Goal: Task Accomplishment & Management: Use online tool/utility

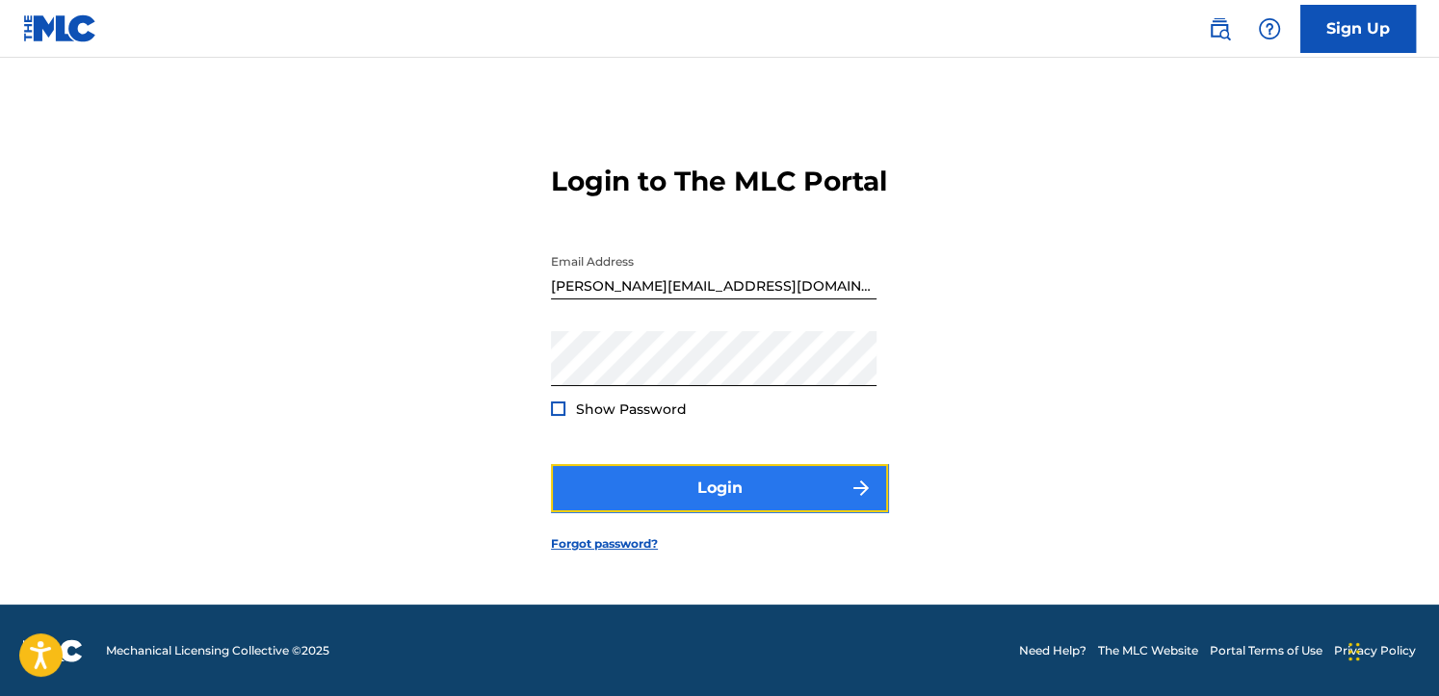
click at [710, 505] on button "Login" at bounding box center [719, 488] width 337 height 48
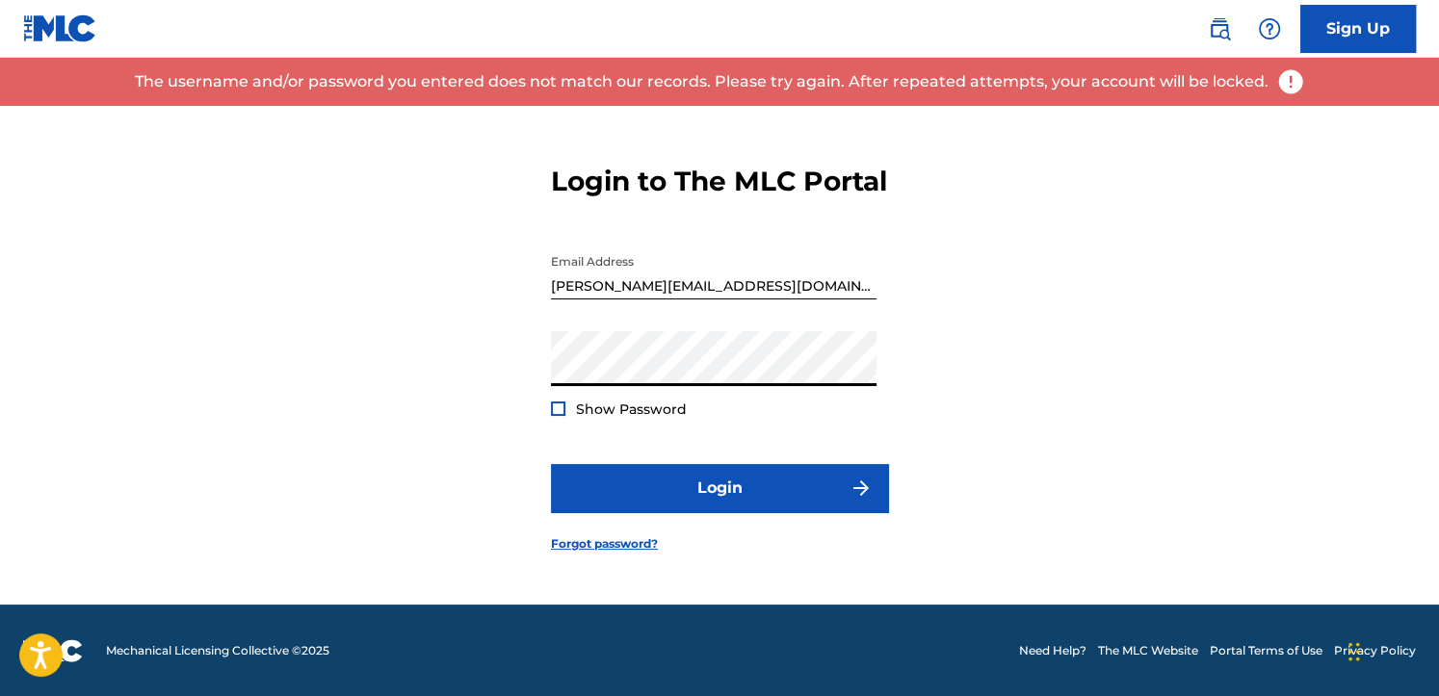
click at [350, 377] on div "Login to The MLC Portal Email Address [PERSON_NAME][EMAIL_ADDRESS][DOMAIN_NAME]…" at bounding box center [719, 343] width 1349 height 523
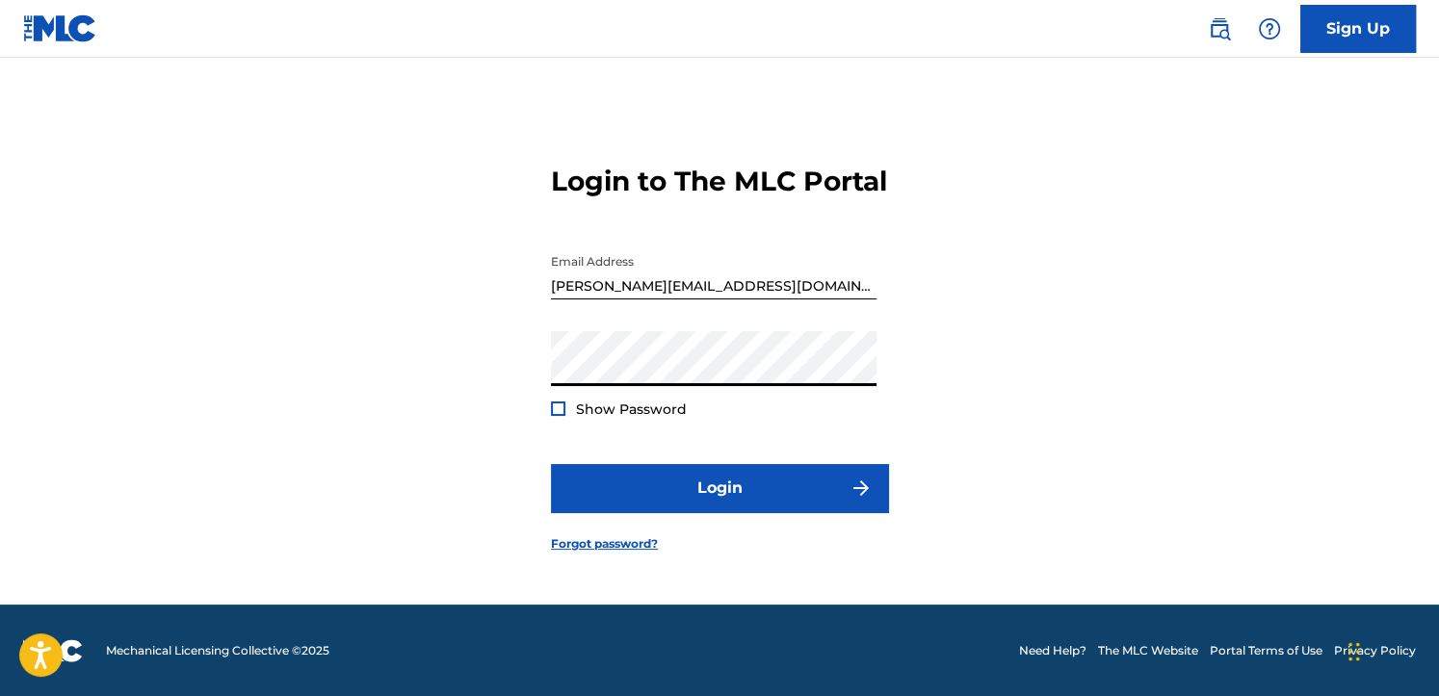
click at [551, 464] on button "Login" at bounding box center [719, 488] width 337 height 48
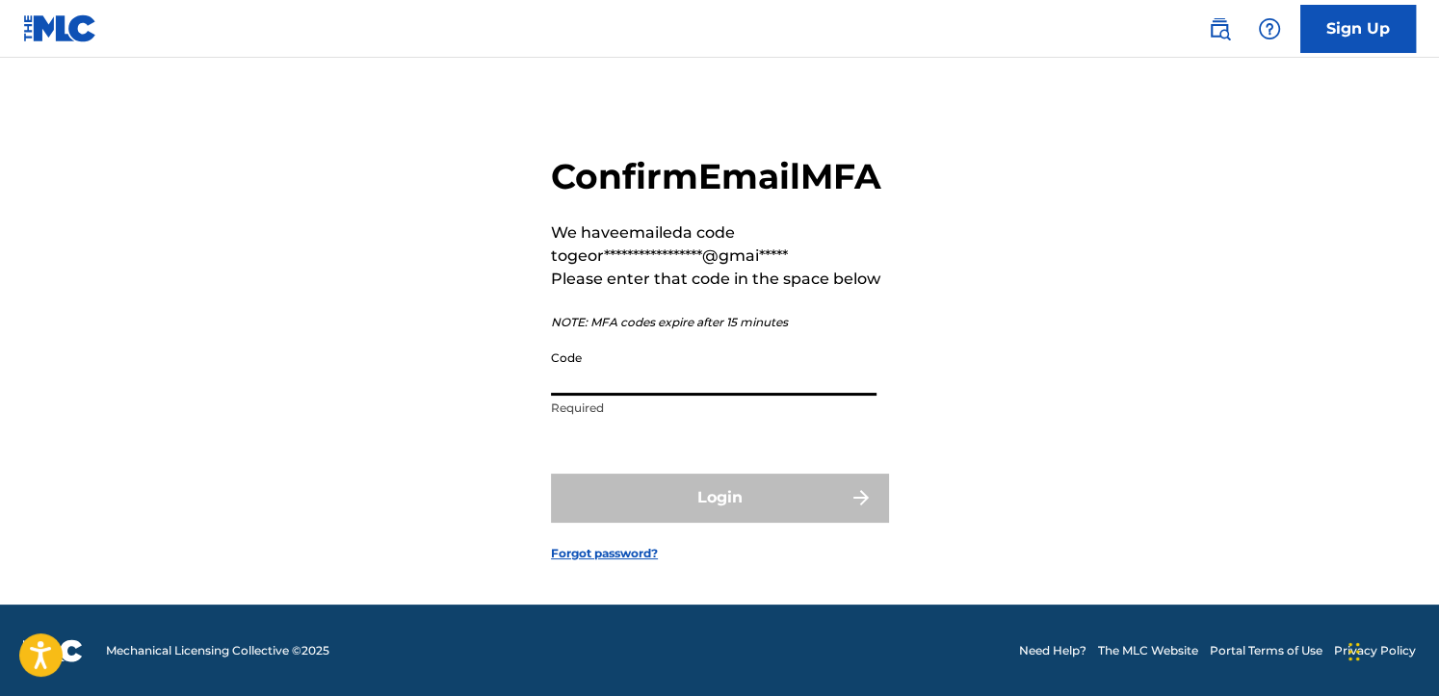
paste input "878159"
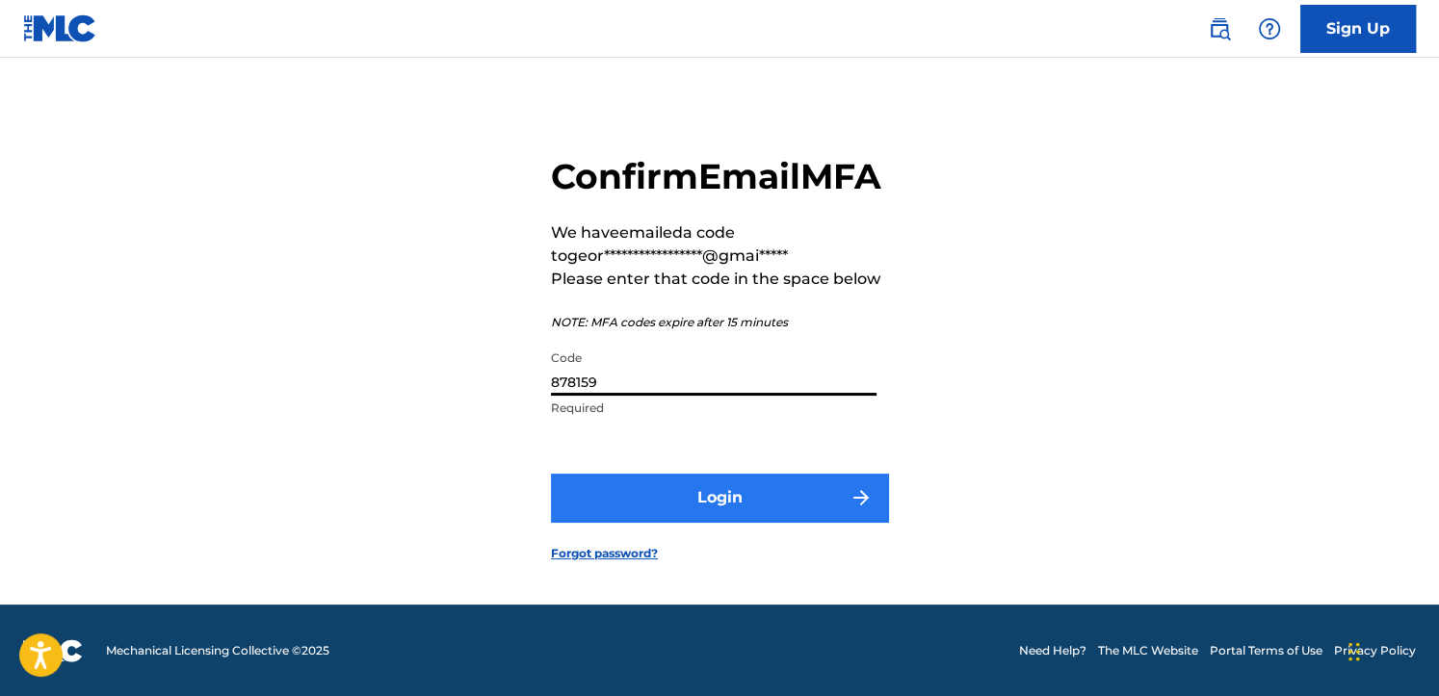
type input "878159"
click at [763, 522] on button "Login" at bounding box center [719, 498] width 337 height 48
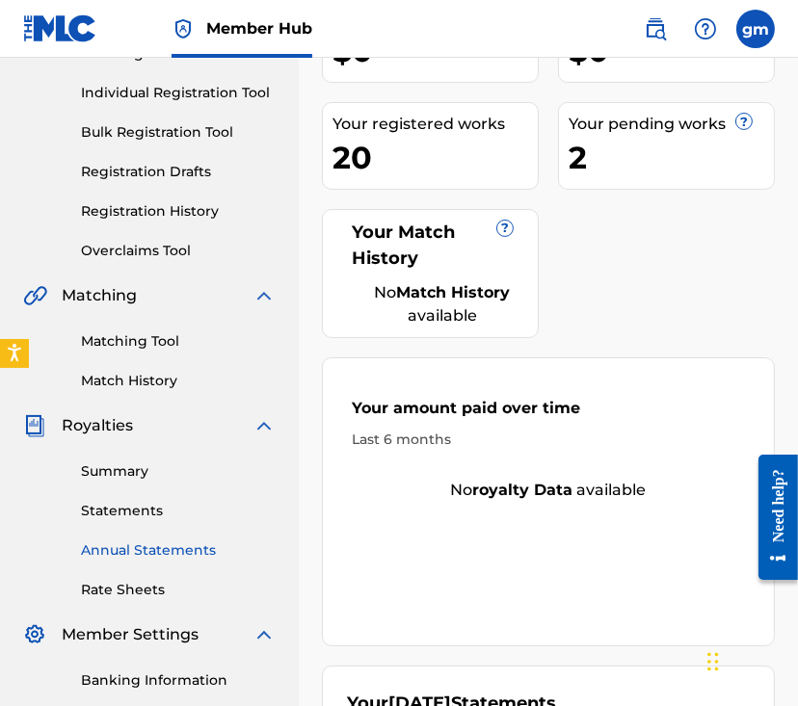
scroll to position [102, 0]
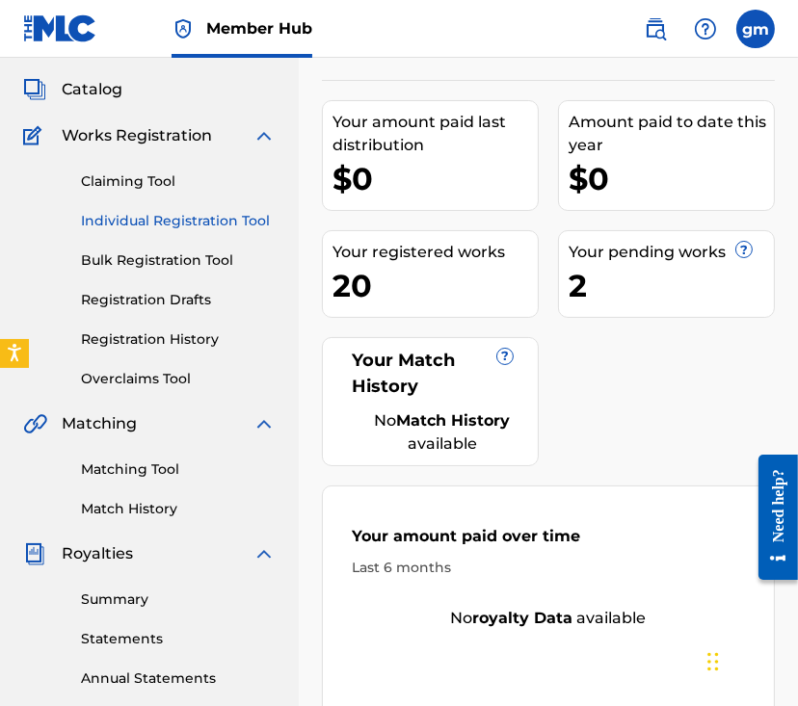
click at [188, 223] on link "Individual Registration Tool" at bounding box center [178, 221] width 195 height 20
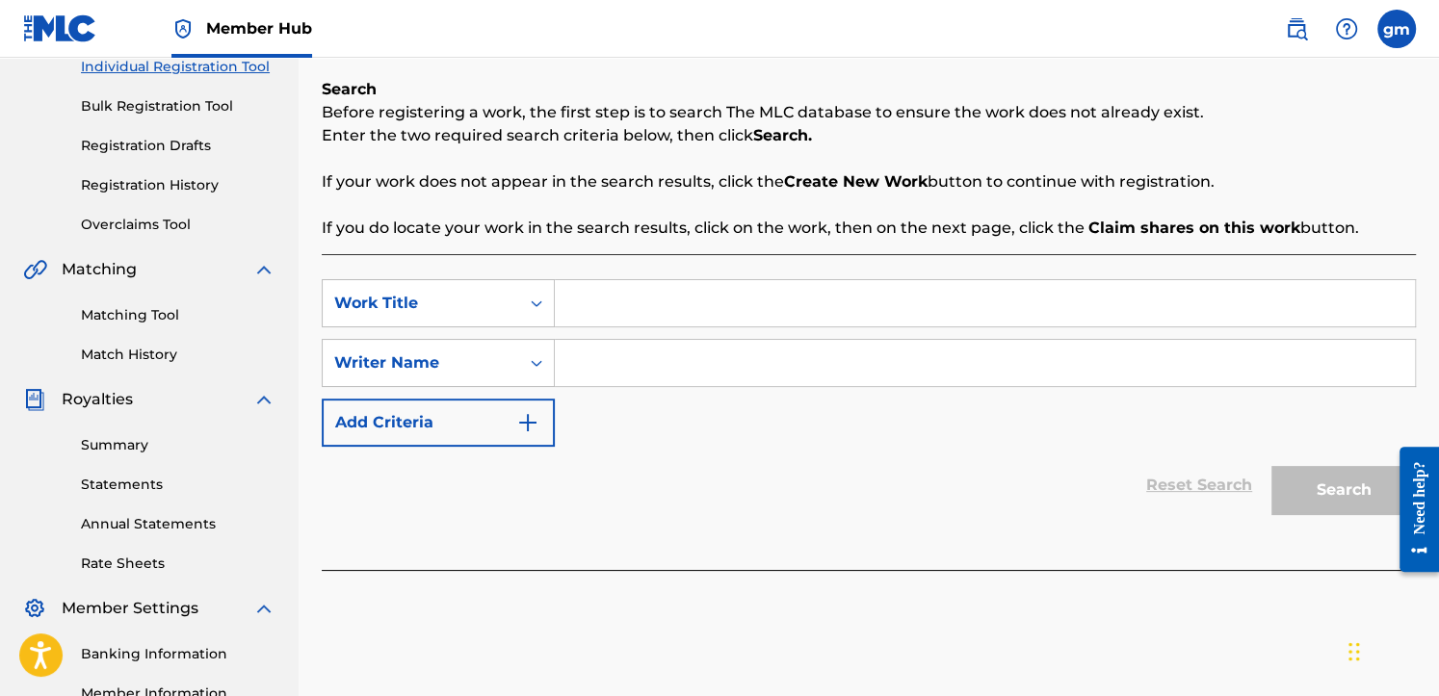
scroll to position [385, 0]
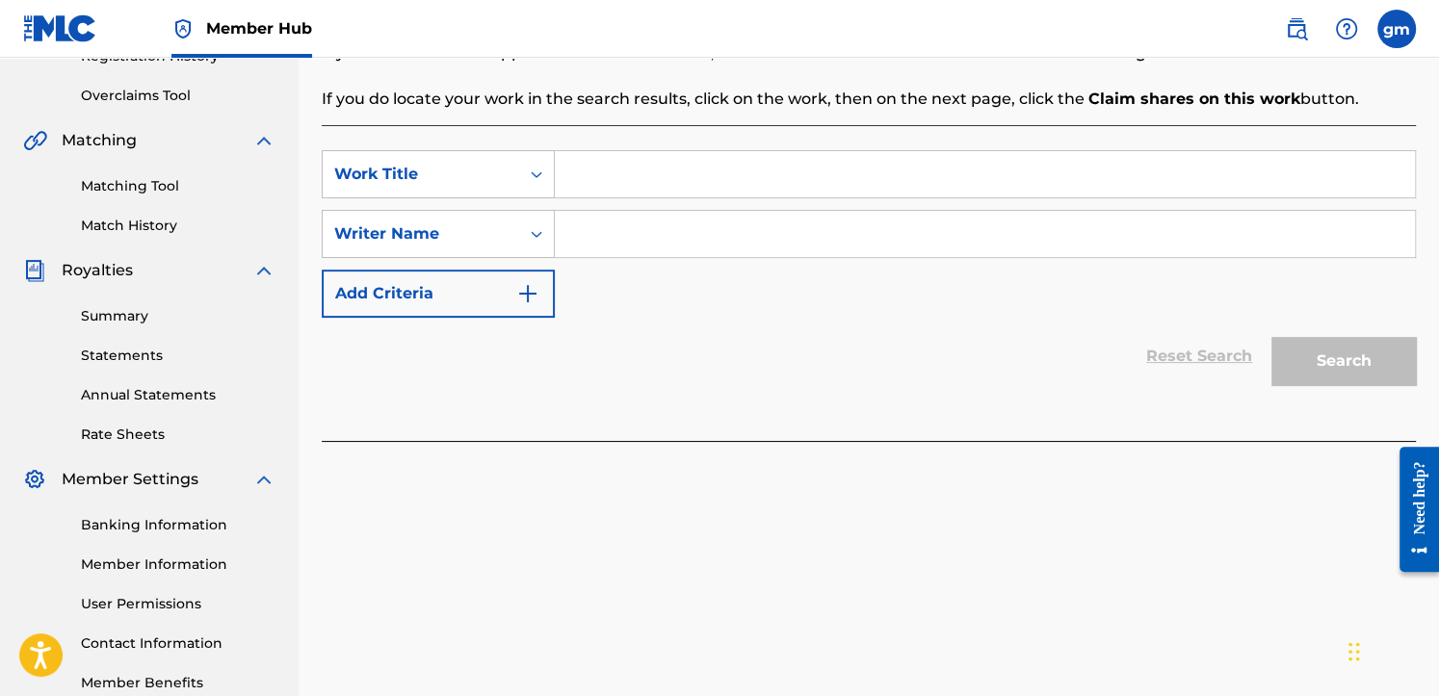
click at [618, 186] on input "Search Form" at bounding box center [985, 174] width 860 height 46
type input "C"
type input "Small Cafe"
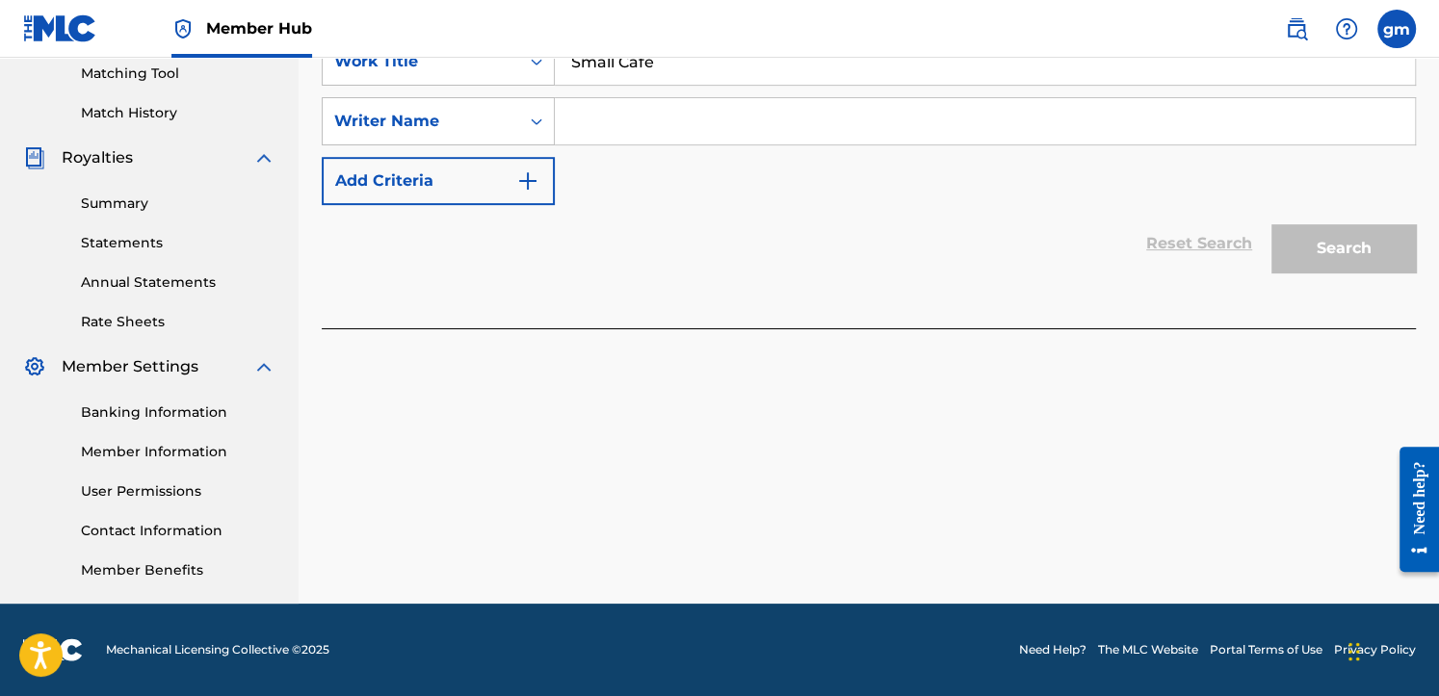
click at [574, 124] on input "Search Form" at bounding box center [985, 121] width 860 height 46
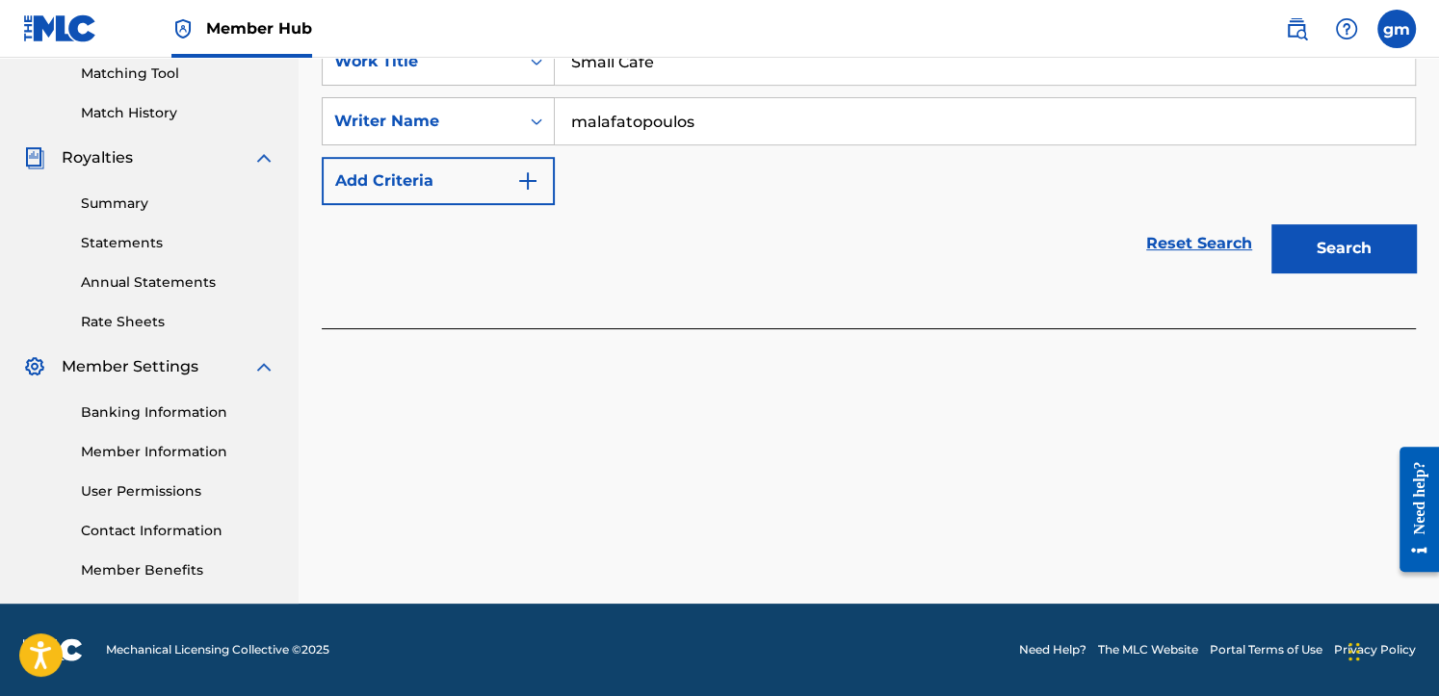
type input "malafatopoulos"
click at [1271, 224] on button "Search" at bounding box center [1343, 248] width 144 height 48
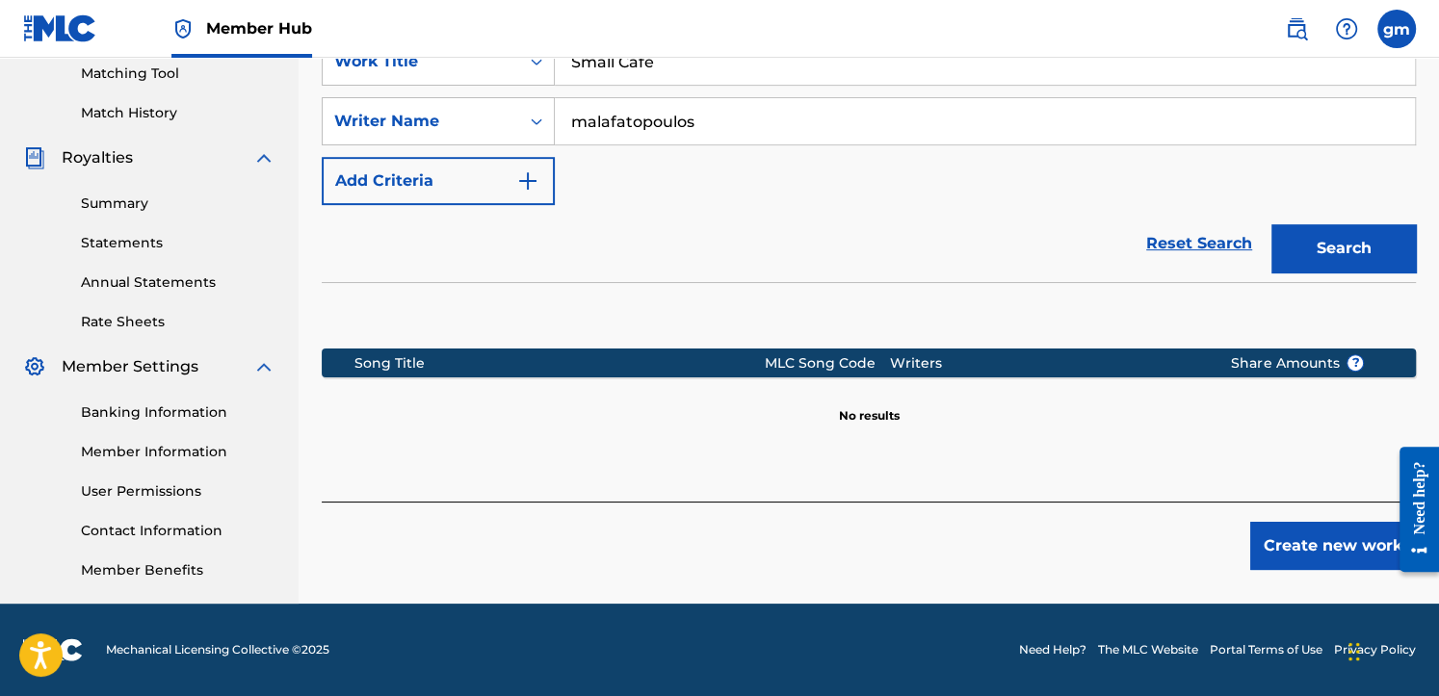
scroll to position [0, 0]
